Goal: Task Accomplishment & Management: Manage account settings

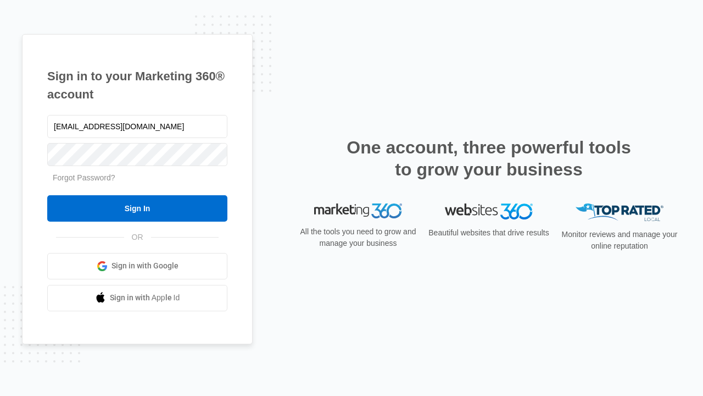
type input "[EMAIL_ADDRESS][DOMAIN_NAME]"
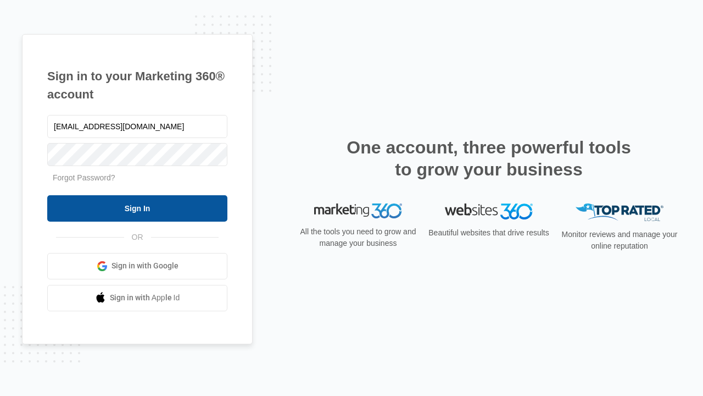
click at [137, 208] on input "Sign In" at bounding box center [137, 208] width 180 height 26
